Goal: Transaction & Acquisition: Obtain resource

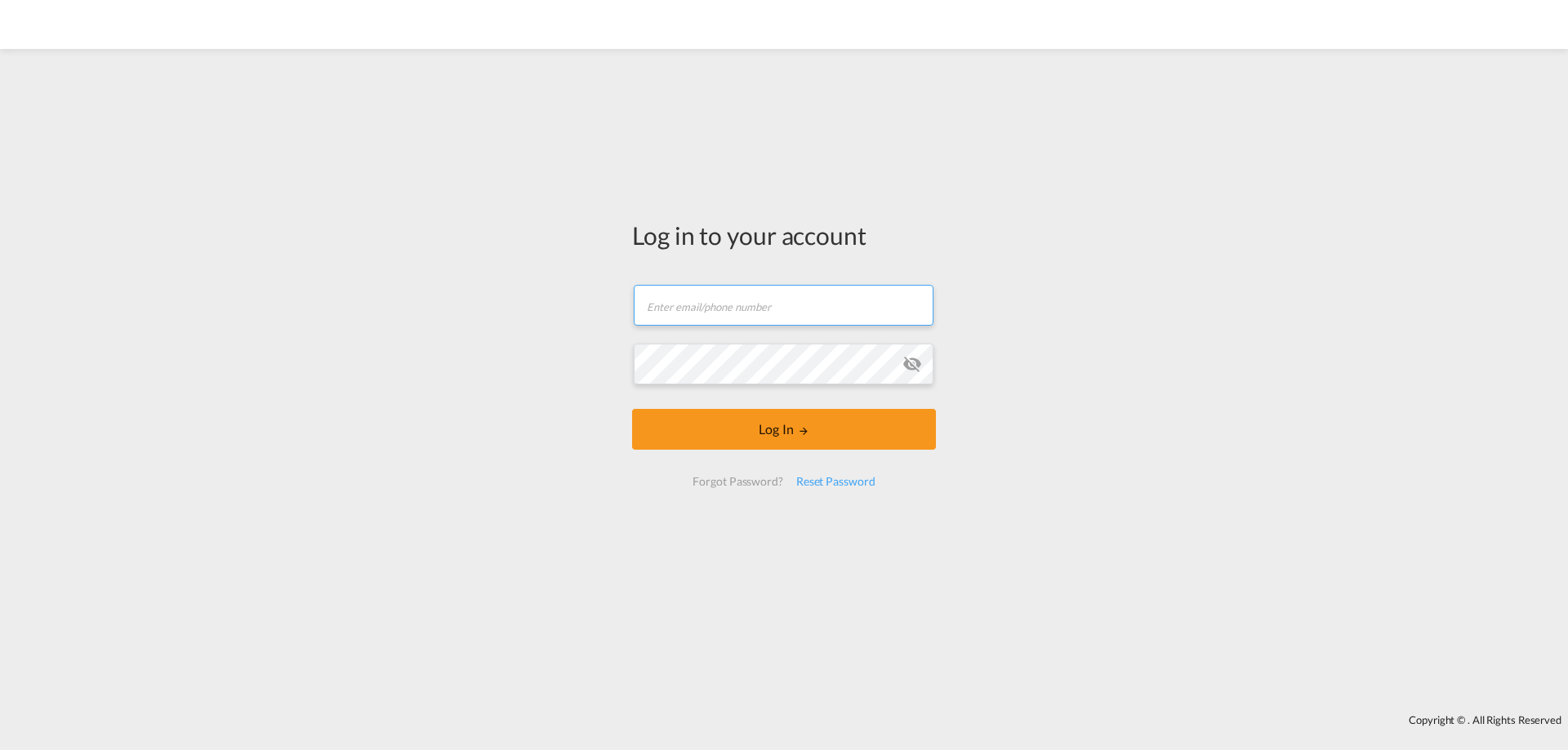
click at [763, 307] on input "text" at bounding box center [784, 306] width 300 height 41
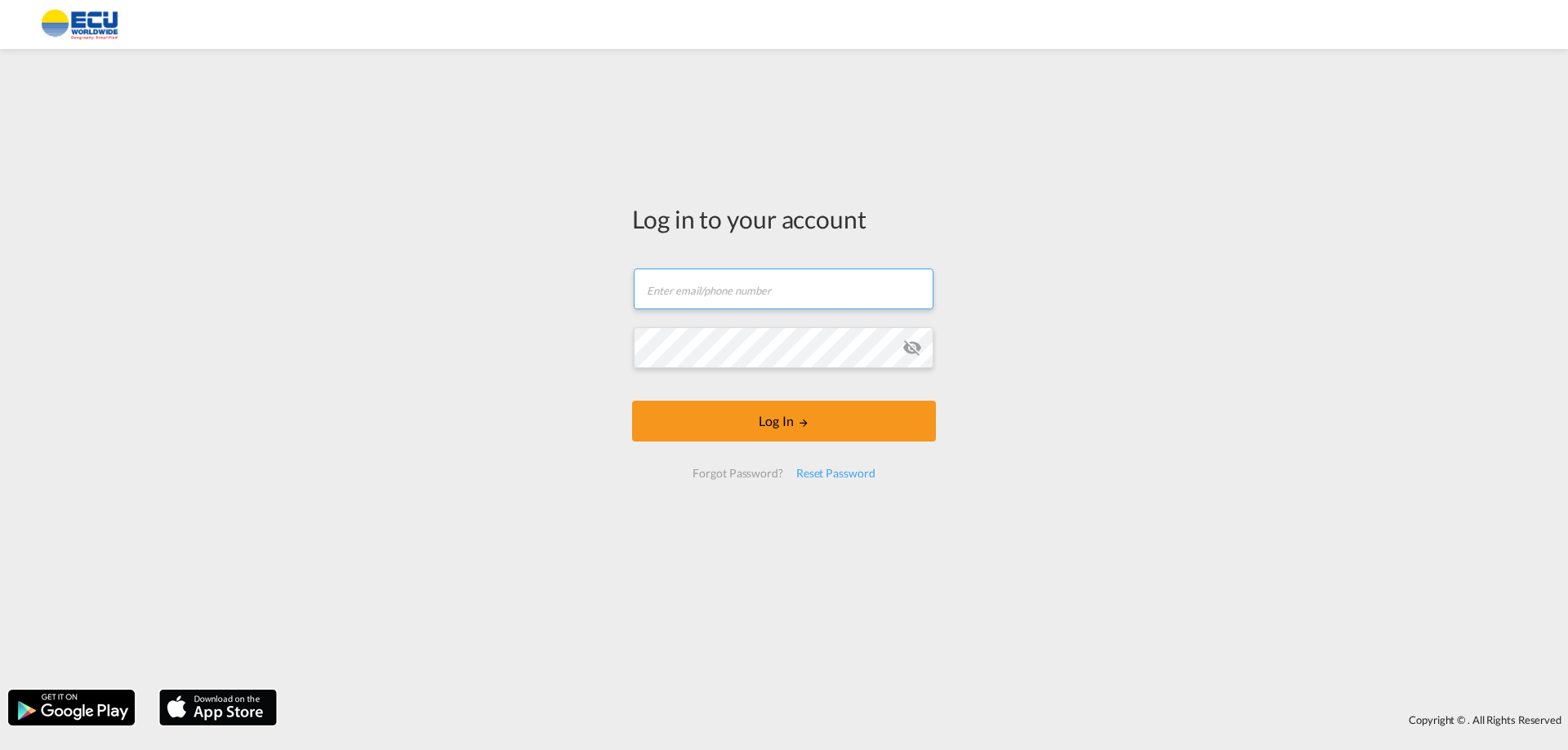
click at [736, 285] on input "text" at bounding box center [784, 289] width 300 height 41
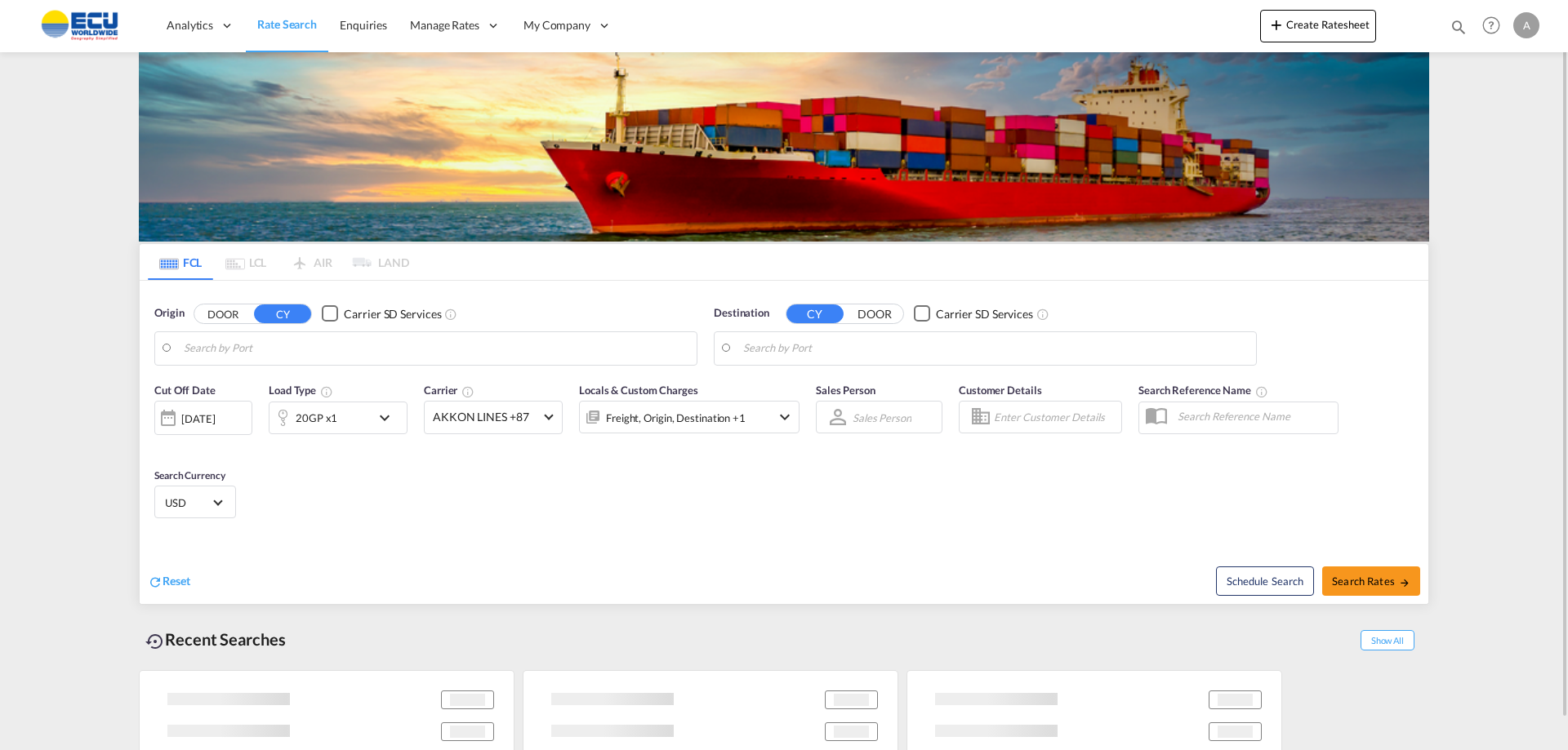
click at [253, 351] on body "Analytics Reports Dashboard Rate Search Enquiries Manage Rates Contract Rates" at bounding box center [784, 375] width 1568 height 750
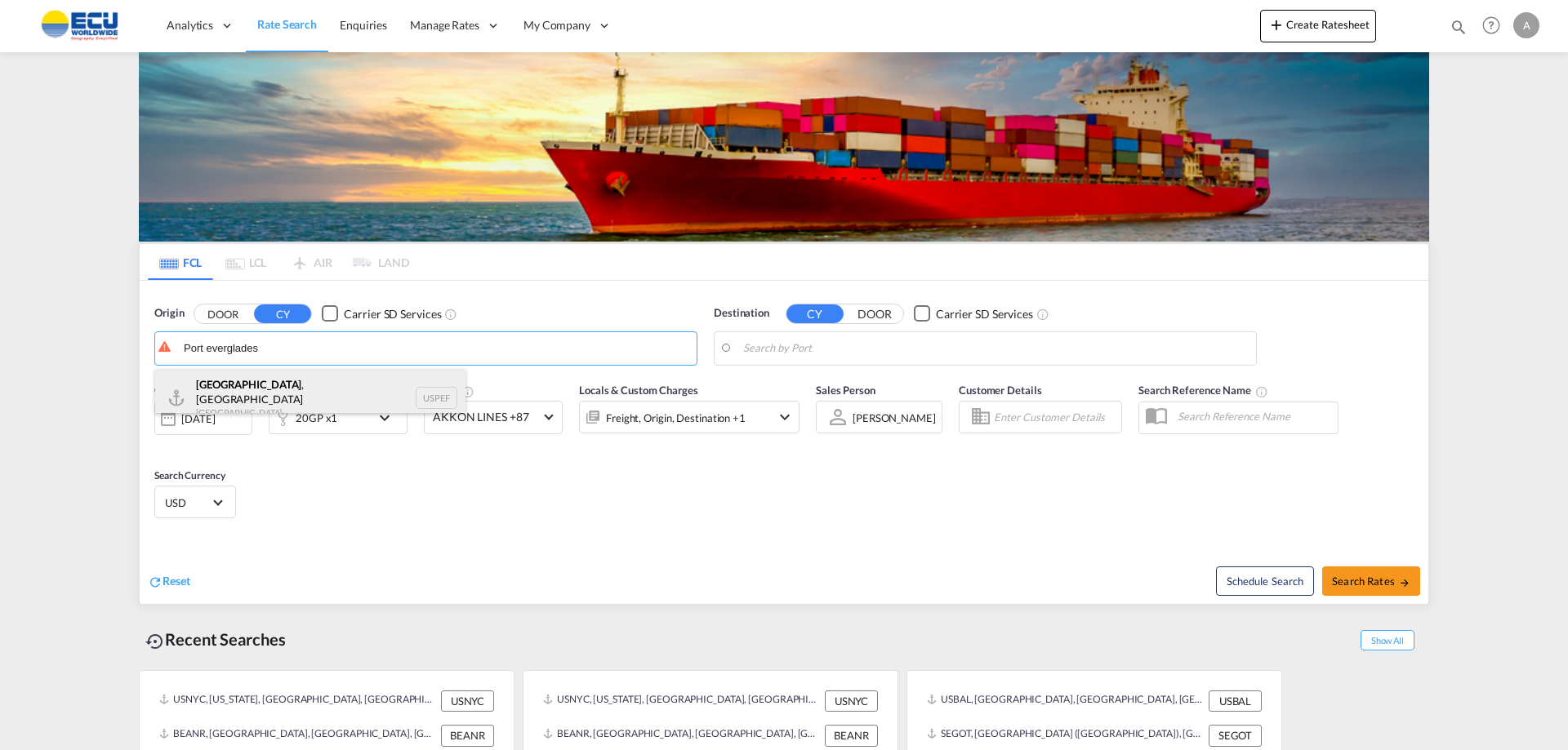
click at [251, 393] on div "[GEOGRAPHIC_DATA] , [GEOGRAPHIC_DATA] [GEOGRAPHIC_DATA] USPEF" at bounding box center [310, 398] width 310 height 59
type input "[GEOGRAPHIC_DATA], [GEOGRAPHIC_DATA], USPEF"
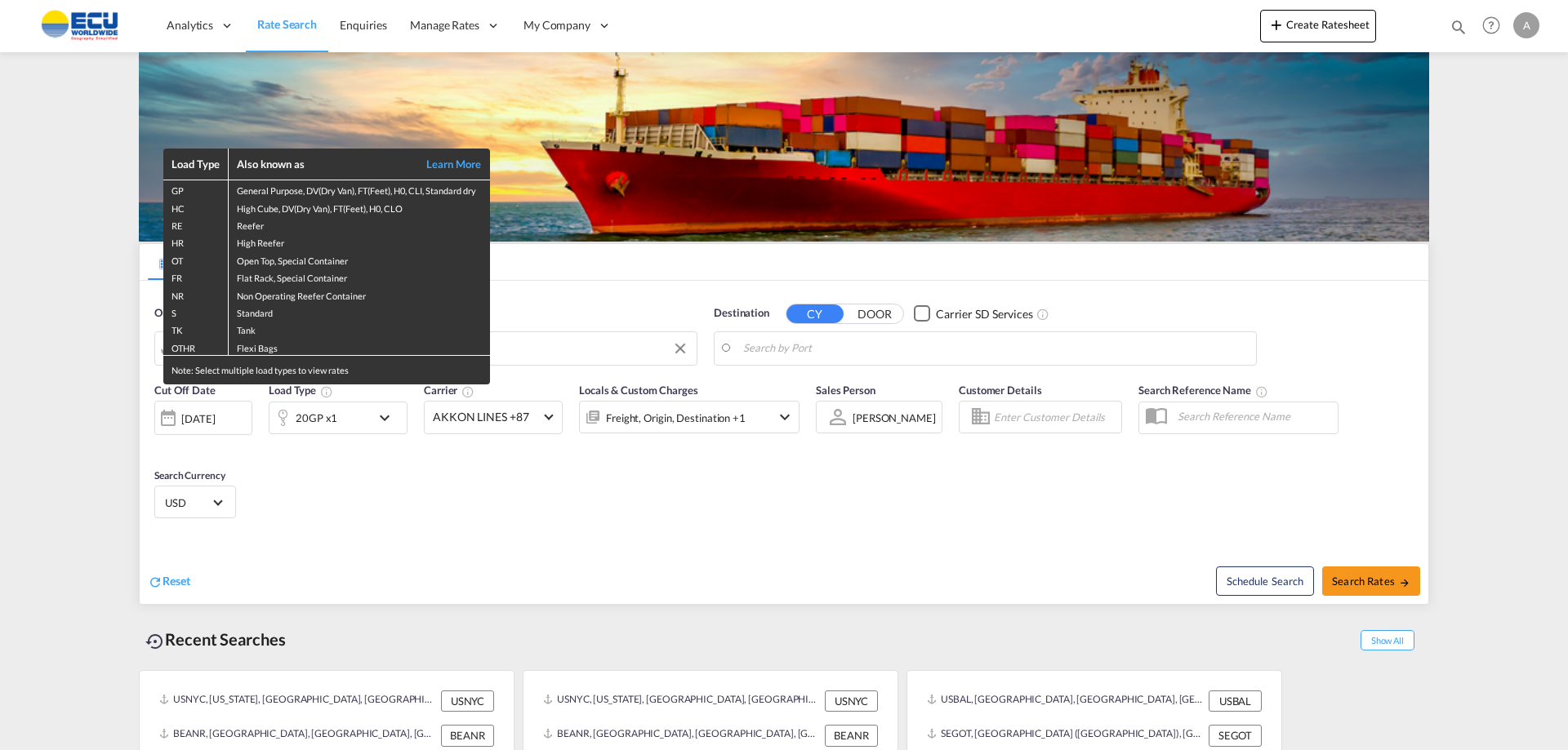
click at [815, 340] on div "Load Type Also known as Learn More GP General Purpose, DV(Dry Van), FT(Feet), H…" at bounding box center [784, 375] width 1568 height 750
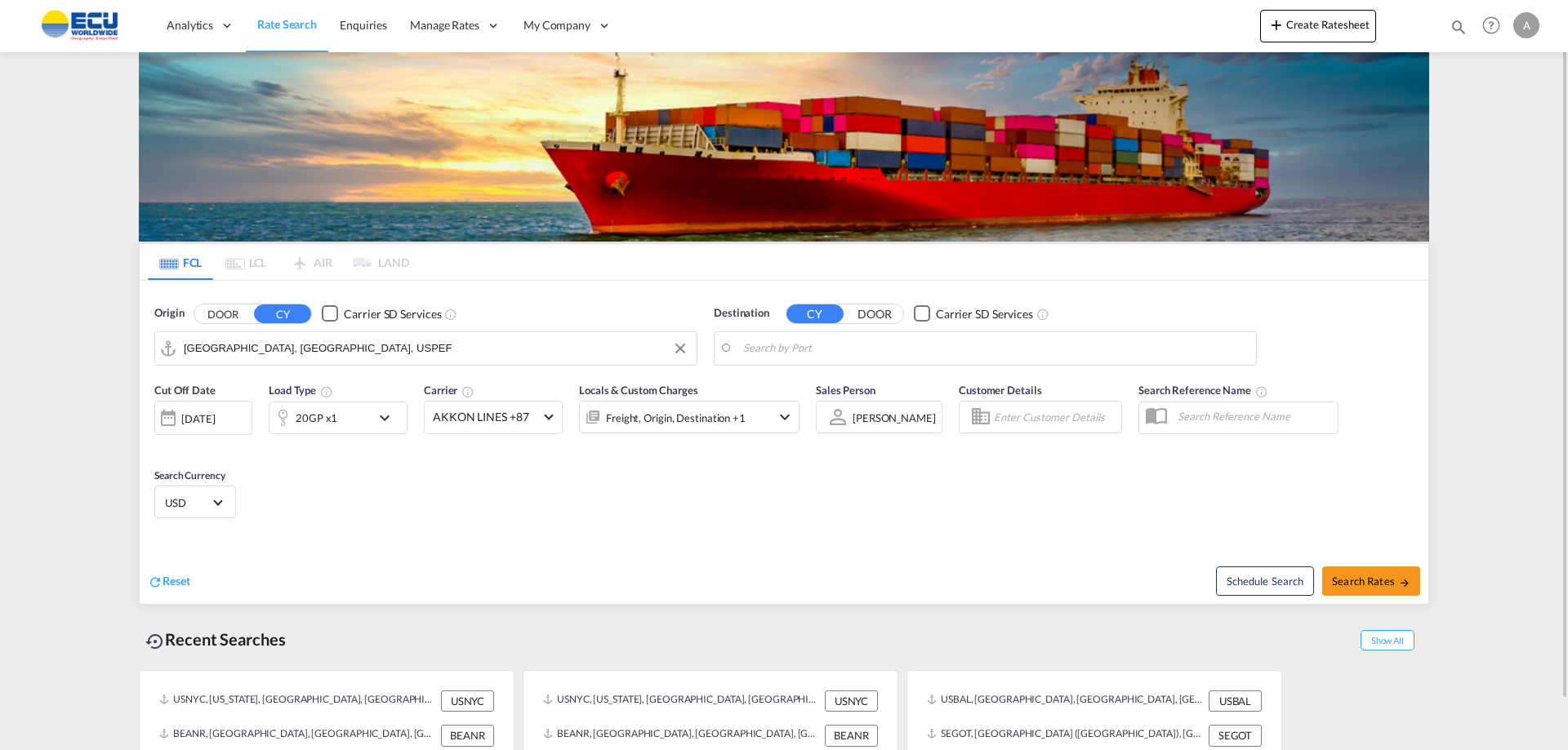
click at [844, 347] on body "Analytics Reports Dashboard Rate Search Enquiries Manage Rates Contract Rates" at bounding box center [784, 375] width 1568 height 750
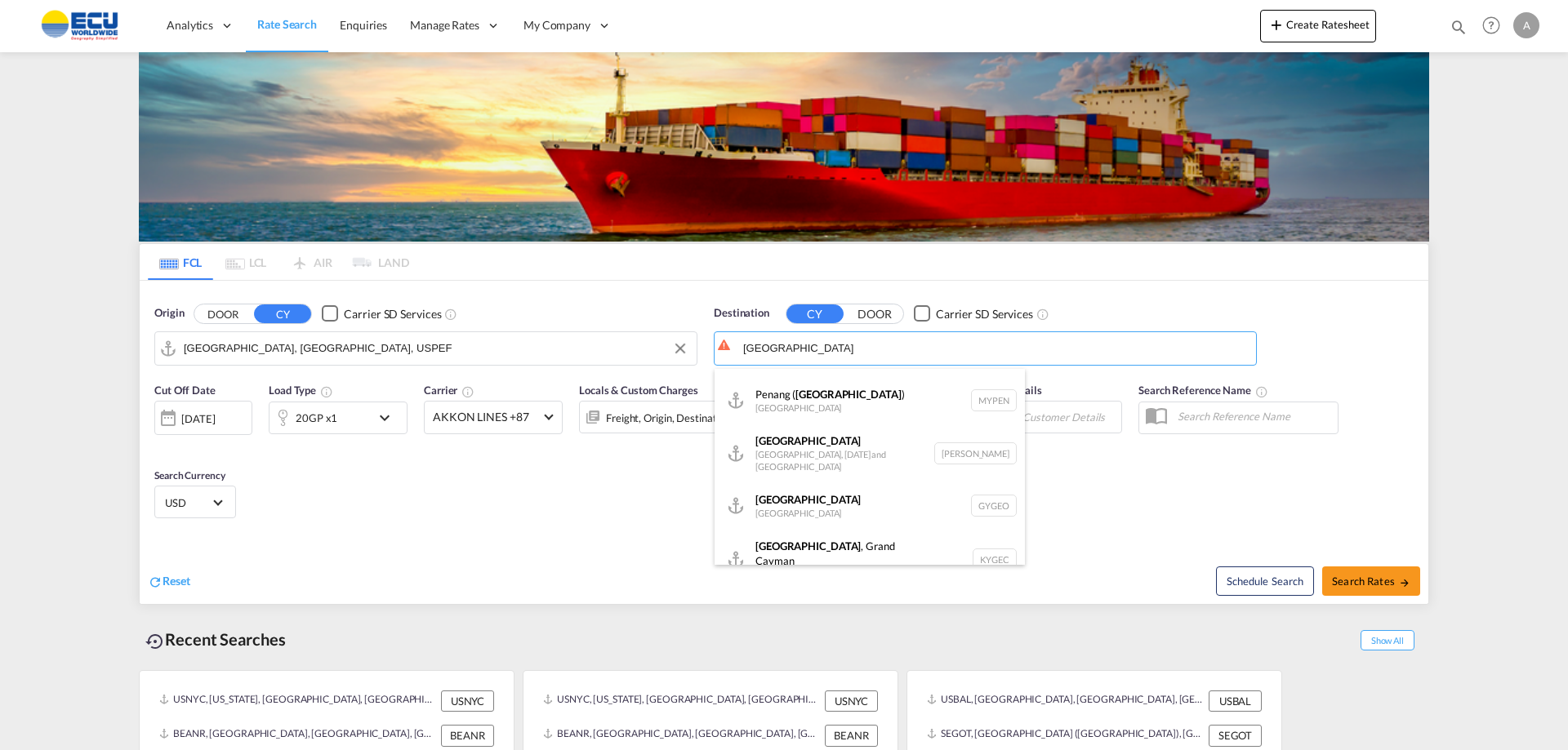
scroll to position [125, 0]
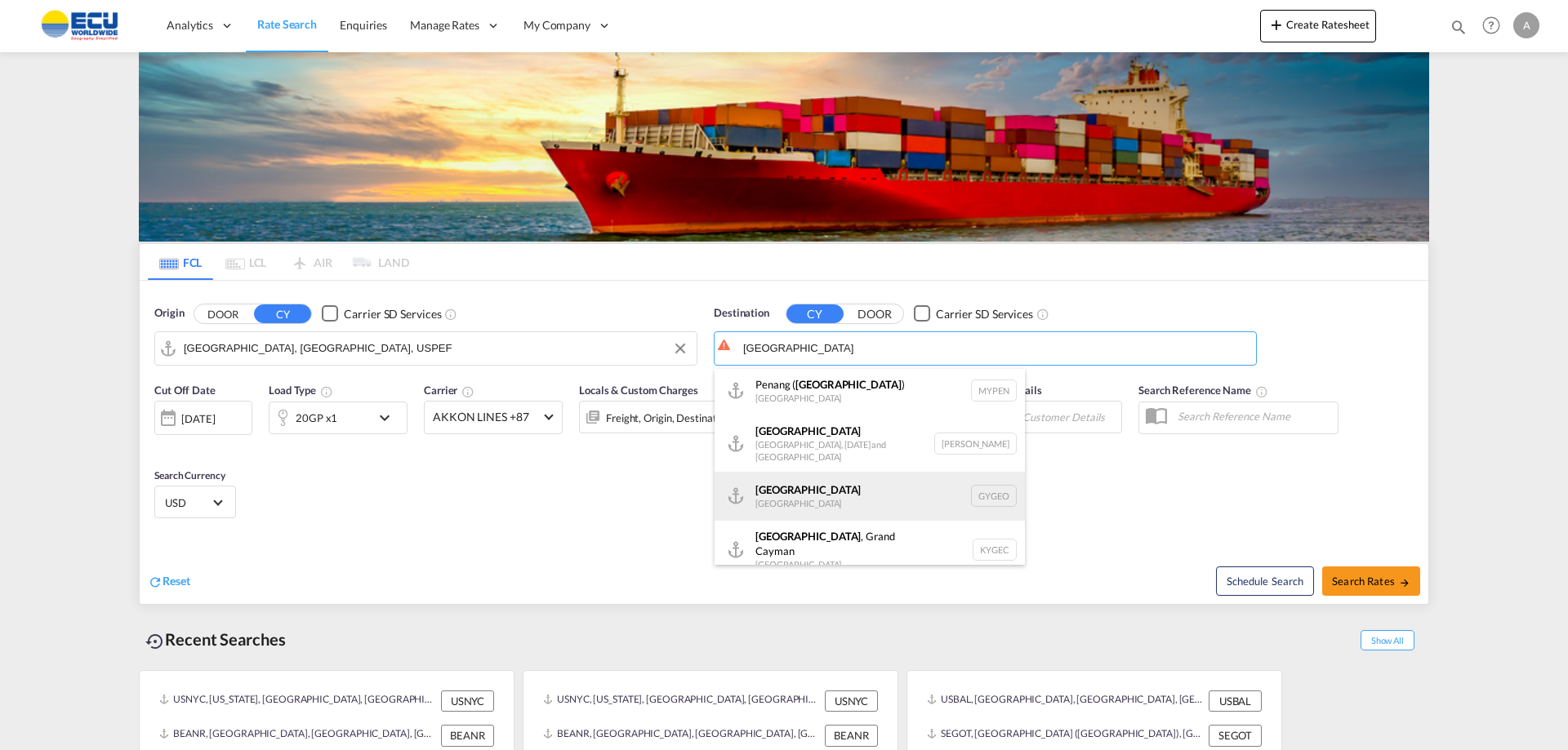
click at [774, 472] on div "Georgetown [GEOGRAPHIC_DATA] GYGEO" at bounding box center [870, 496] width 310 height 49
type input "Georgetown, GYGEO"
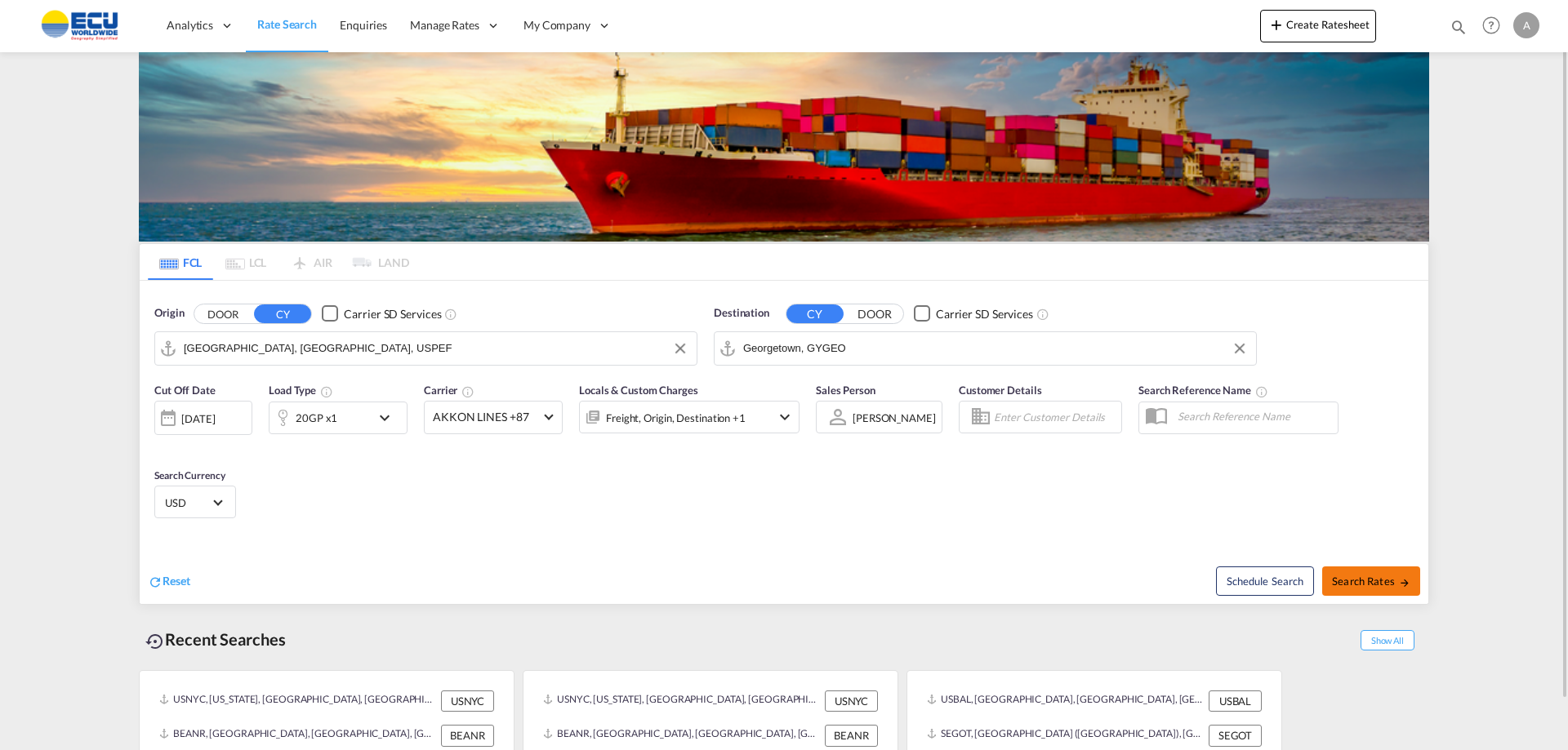
click at [1376, 581] on span "Search Rates" at bounding box center [1371, 580] width 78 height 13
type input "USPEF to GYGEO / [DATE]"
